Goal: Book appointment/travel/reservation

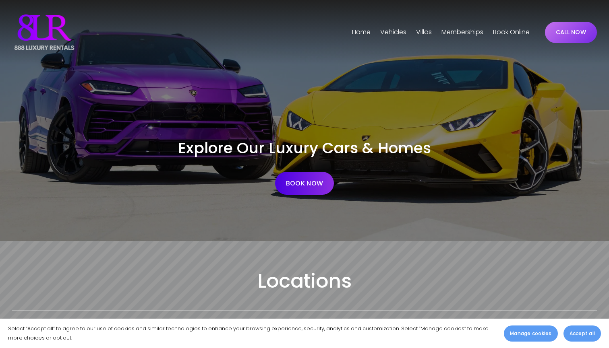
click at [395, 33] on span "Vehicles" at bounding box center [393, 33] width 26 height 12
click at [0, 0] on span "Phoenix" at bounding box center [0, 0] width 0 height 0
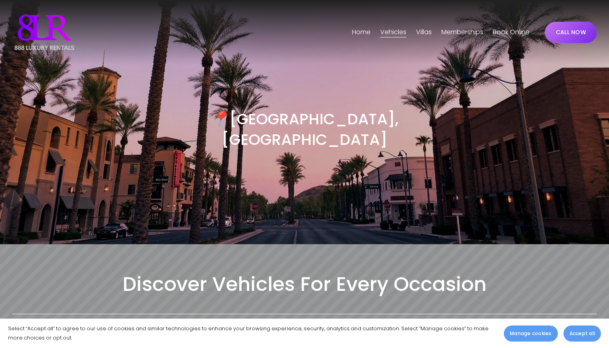
click at [0, 0] on span "[GEOGRAPHIC_DATA]" at bounding box center [0, 0] width 0 height 0
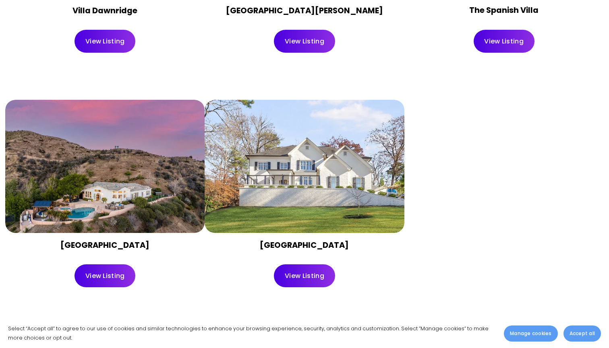
scroll to position [1008, 0]
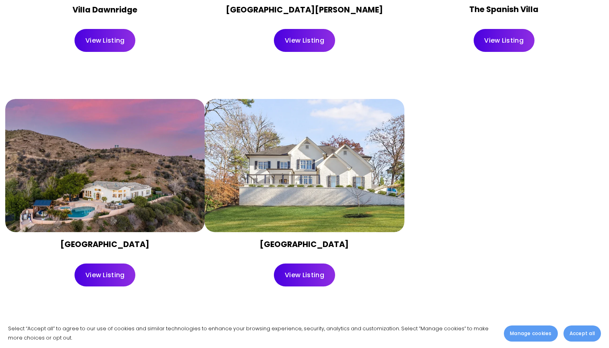
click at [308, 271] on link "View Listing" at bounding box center [304, 275] width 61 height 23
